Goal: Find contact information: Find contact information

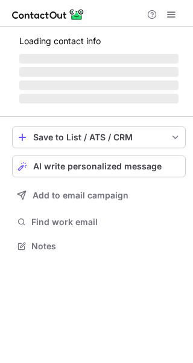
scroll to position [245, 193]
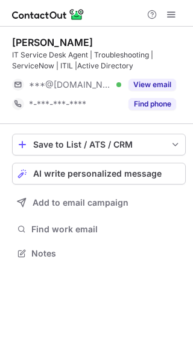
scroll to position [245, 193]
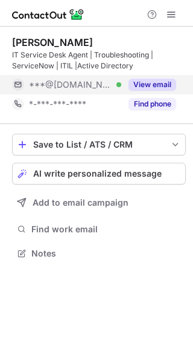
click at [164, 82] on button "View email" at bounding box center [153, 85] width 48 height 12
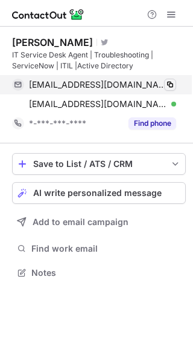
scroll to position [264, 193]
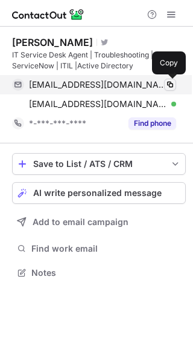
click at [169, 83] on span at bounding box center [171, 85] width 10 height 10
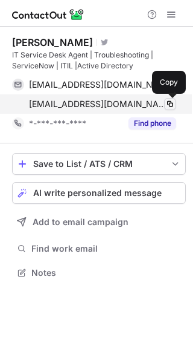
click at [174, 98] on button at bounding box center [170, 104] width 12 height 12
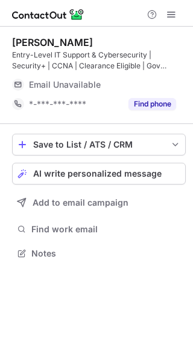
scroll to position [245, 193]
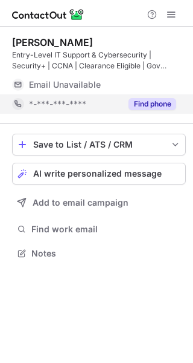
click at [149, 105] on button "Find phone" at bounding box center [153, 104] width 48 height 12
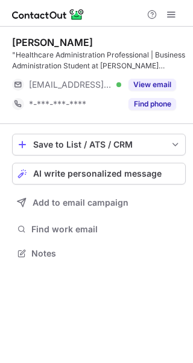
scroll to position [245, 193]
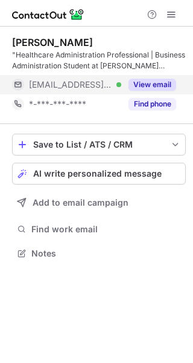
click at [163, 83] on button "View email" at bounding box center [153, 85] width 48 height 12
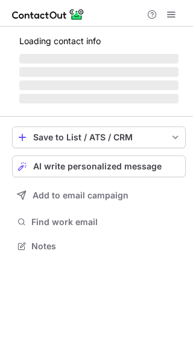
scroll to position [245, 193]
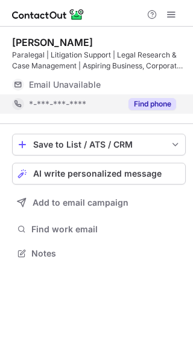
click at [163, 100] on button "Find phone" at bounding box center [153, 104] width 48 height 12
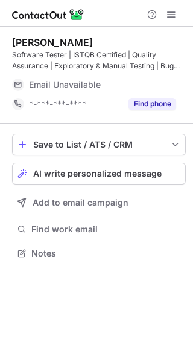
scroll to position [245, 193]
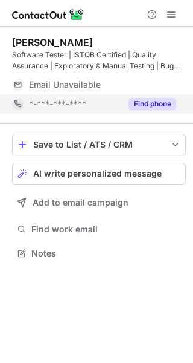
click at [165, 98] on button "Find phone" at bounding box center [153, 104] width 48 height 12
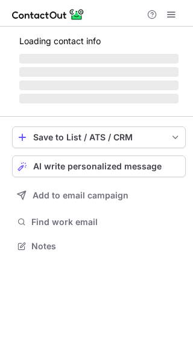
scroll to position [234, 193]
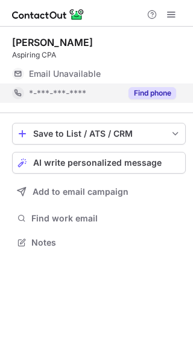
click at [161, 95] on button "Find phone" at bounding box center [153, 93] width 48 height 12
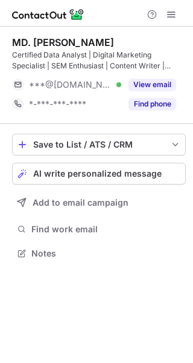
scroll to position [245, 193]
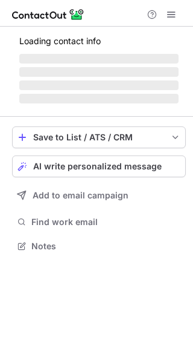
scroll to position [234, 193]
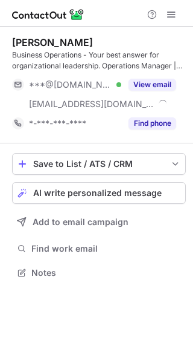
scroll to position [264, 193]
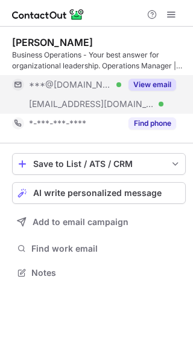
click at [168, 83] on button "View email" at bounding box center [153, 85] width 48 height 12
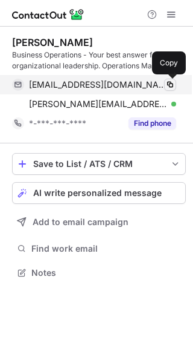
click at [174, 86] on span at bounding box center [171, 85] width 10 height 10
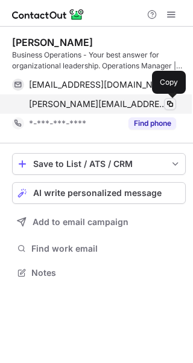
click at [174, 103] on span at bounding box center [171, 104] width 10 height 10
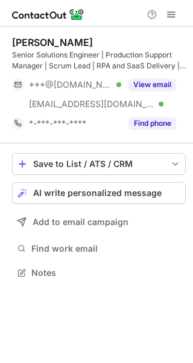
scroll to position [264, 193]
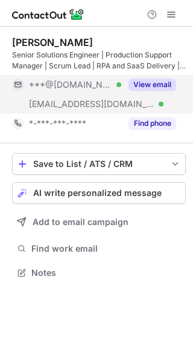
click at [163, 91] on div "View email" at bounding box center [149, 84] width 55 height 19
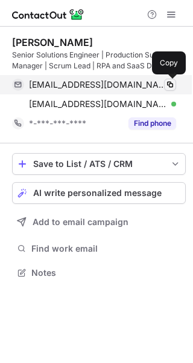
click at [172, 88] on span at bounding box center [171, 85] width 10 height 10
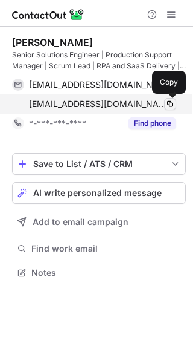
click at [169, 106] on span at bounding box center [171, 104] width 10 height 10
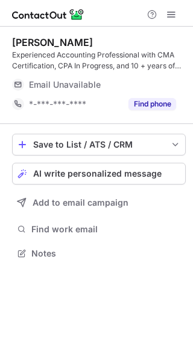
scroll to position [245, 193]
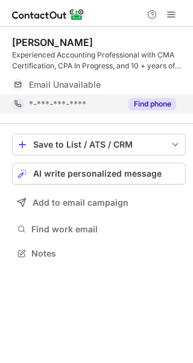
click at [158, 101] on button "Find phone" at bounding box center [153, 104] width 48 height 12
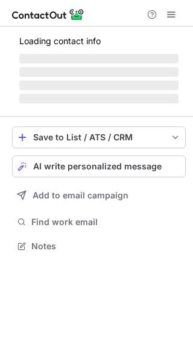
scroll to position [234, 193]
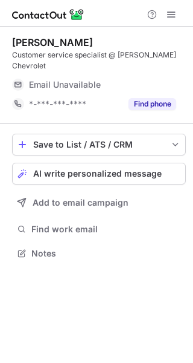
scroll to position [234, 193]
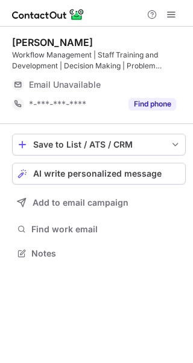
scroll to position [245, 193]
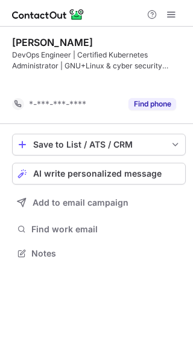
scroll to position [226, 193]
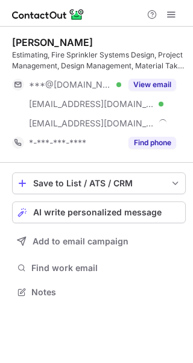
scroll to position [284, 193]
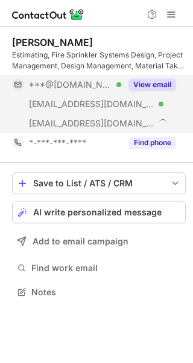
click at [152, 85] on button "View email" at bounding box center [153, 85] width 48 height 12
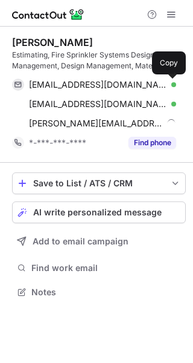
click at [168, 86] on span at bounding box center [171, 85] width 10 height 10
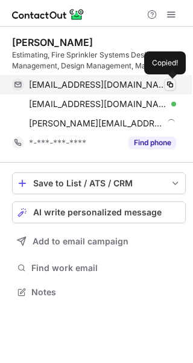
click at [168, 86] on span at bounding box center [171, 85] width 10 height 10
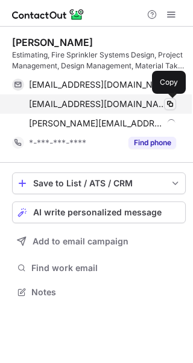
click at [170, 104] on span at bounding box center [171, 104] width 10 height 10
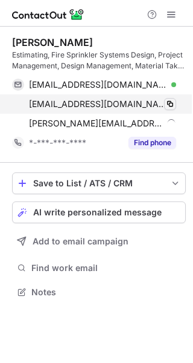
click at [170, 104] on span at bounding box center [171, 104] width 10 height 10
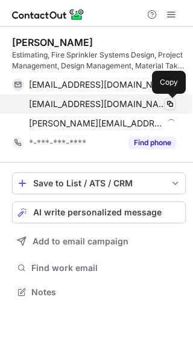
click at [168, 109] on button at bounding box center [170, 104] width 12 height 12
drag, startPoint x: 168, startPoint y: 109, endPoint x: 167, endPoint y: 98, distance: 10.9
click at [167, 98] on button at bounding box center [170, 104] width 12 height 12
click at [166, 105] on span at bounding box center [171, 104] width 10 height 10
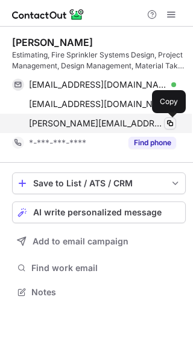
click at [172, 120] on span at bounding box center [171, 124] width 10 height 10
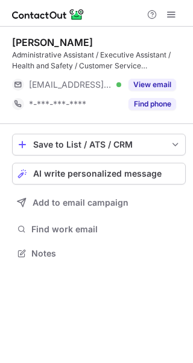
scroll to position [245, 193]
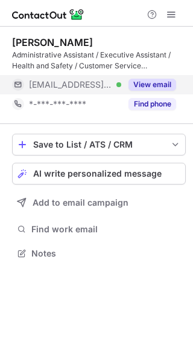
click at [161, 93] on div "View email" at bounding box center [149, 84] width 55 height 19
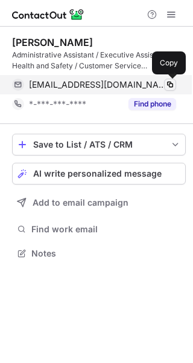
click at [169, 88] on span at bounding box center [171, 85] width 10 height 10
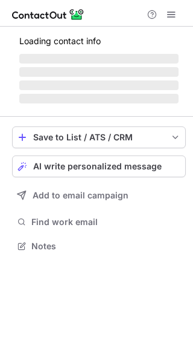
scroll to position [264, 193]
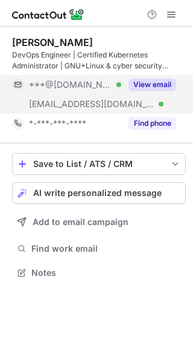
click at [164, 87] on button "View email" at bounding box center [153, 85] width 48 height 12
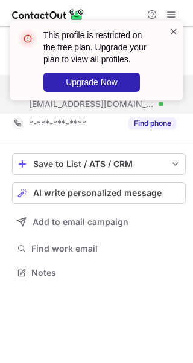
click at [176, 29] on span at bounding box center [174, 31] width 10 height 12
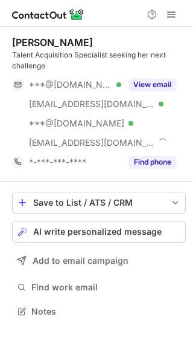
scroll to position [303, 193]
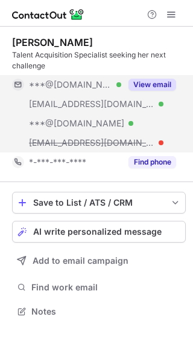
click at [162, 85] on button "View email" at bounding box center [153, 85] width 48 height 12
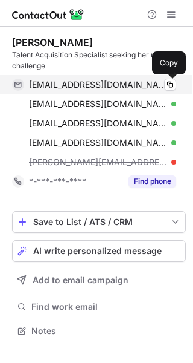
scroll to position [322, 193]
click at [173, 85] on span at bounding box center [171, 85] width 10 height 10
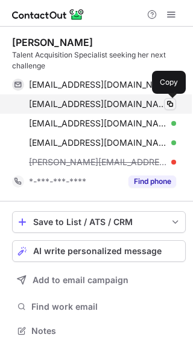
click at [171, 105] on span at bounding box center [171, 104] width 10 height 10
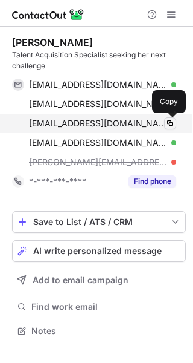
click at [167, 125] on span at bounding box center [171, 124] width 10 height 10
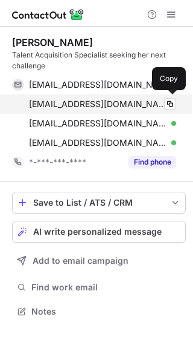
scroll to position [303, 193]
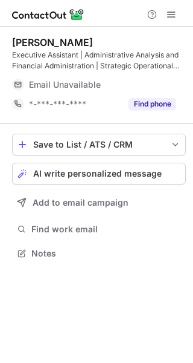
scroll to position [238, 193]
